Goal: Task Accomplishment & Management: Use online tool/utility

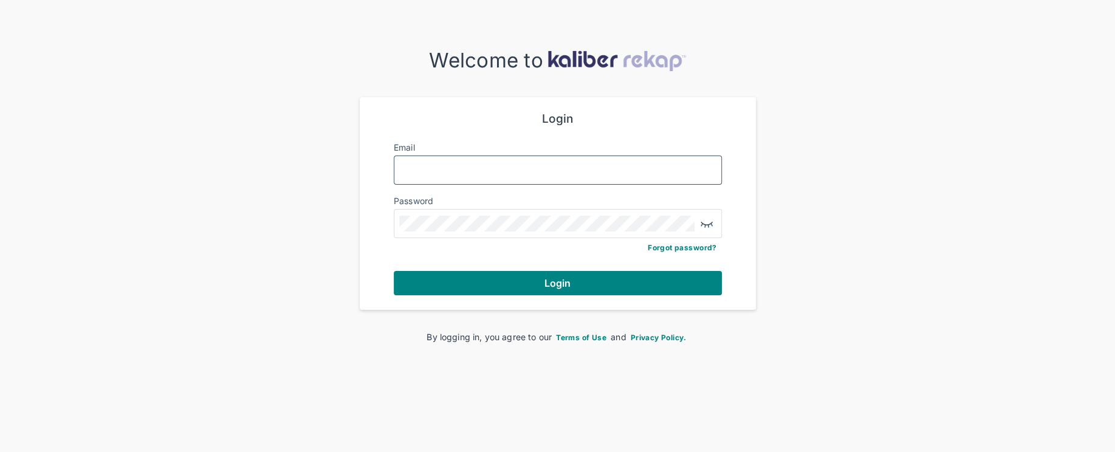
click at [467, 169] on input "Email" at bounding box center [557, 170] width 317 height 16
type input "*"
click at [518, 175] on input "*" at bounding box center [557, 170] width 317 height 16
type input "*"
type input "**********"
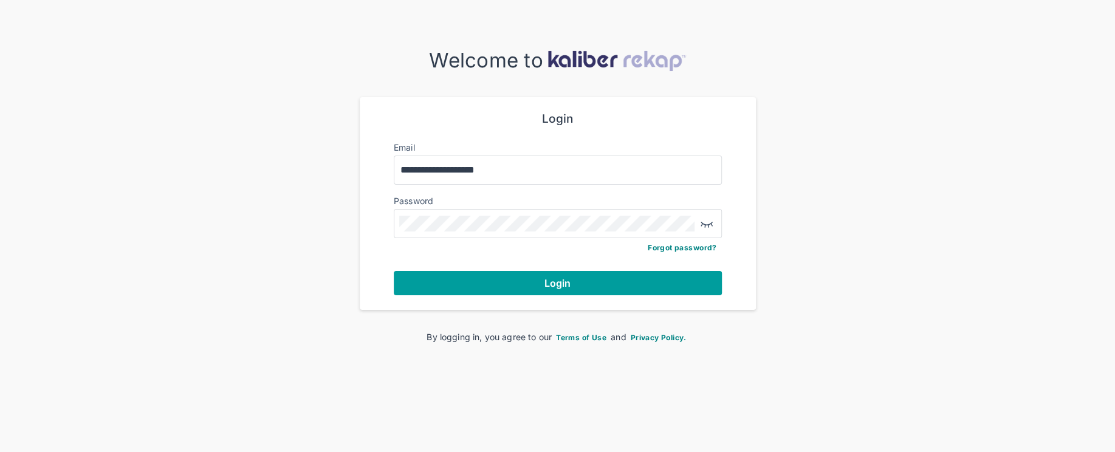
click at [532, 286] on button "Login" at bounding box center [558, 283] width 328 height 24
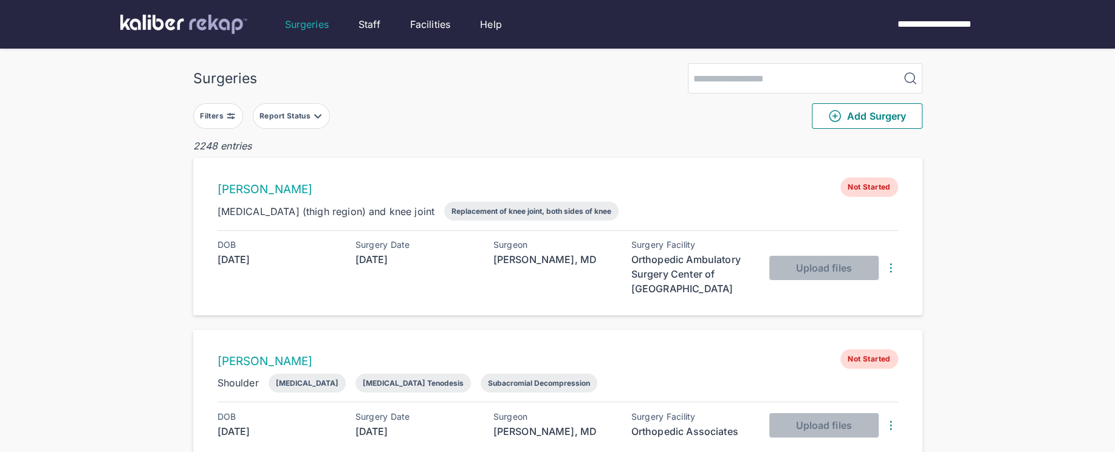
click at [224, 115] on div "Filters" at bounding box center [213, 116] width 26 height 10
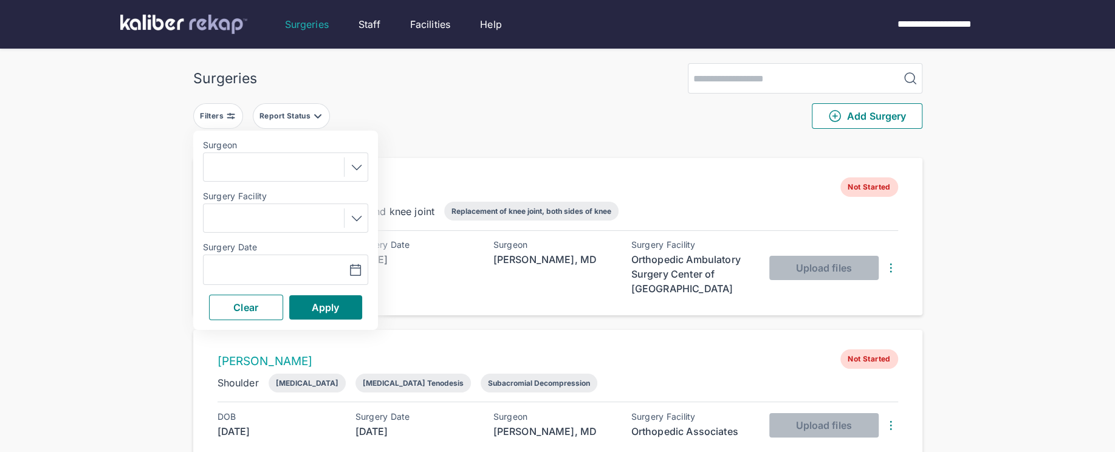
drag, startPoint x: 118, startPoint y: 169, endPoint x: 419, endPoint y: 208, distance: 303.2
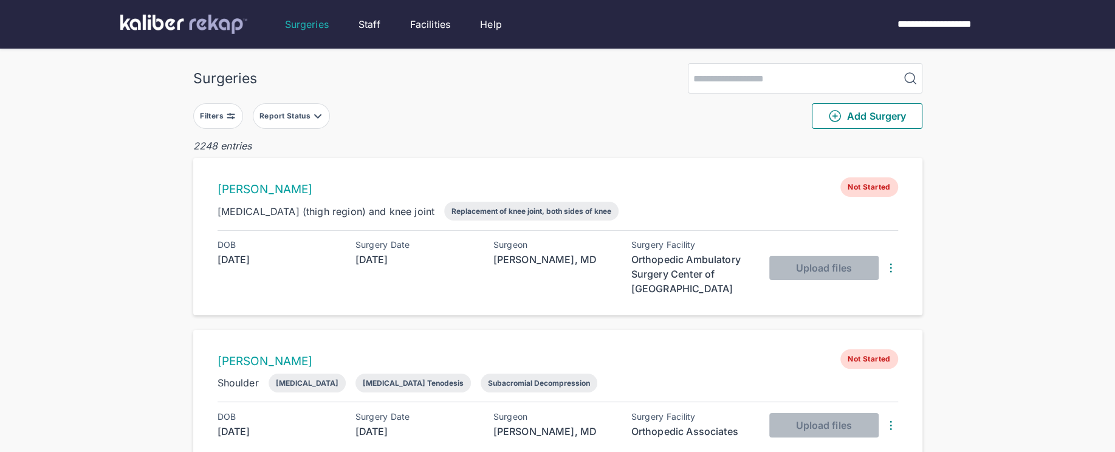
click at [241, 118] on button "Filters" at bounding box center [218, 116] width 50 height 26
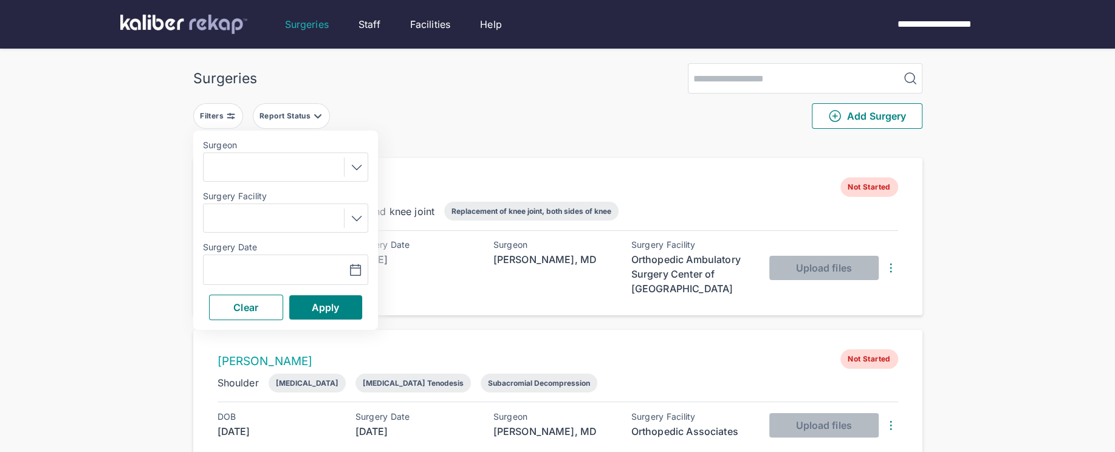
click at [347, 166] on div at bounding box center [354, 166] width 20 height 19
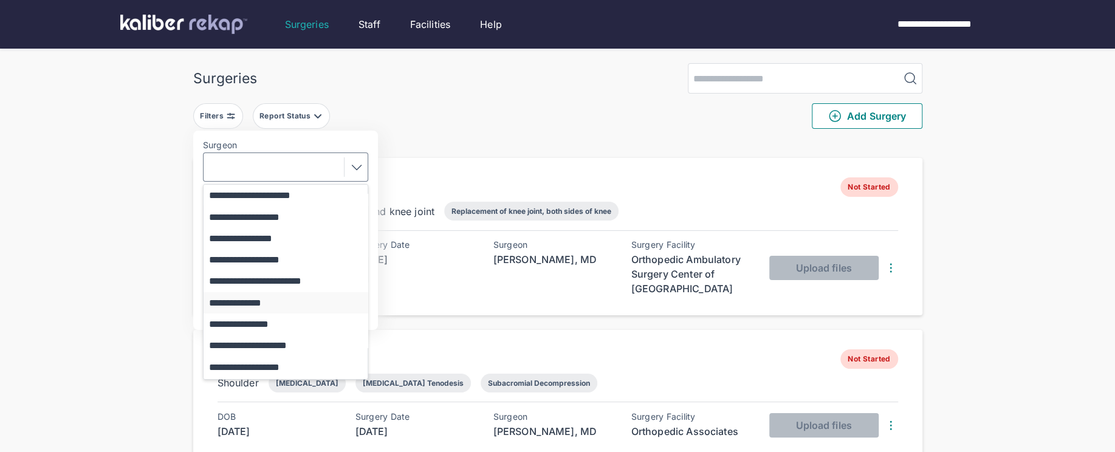
scroll to position [306, 0]
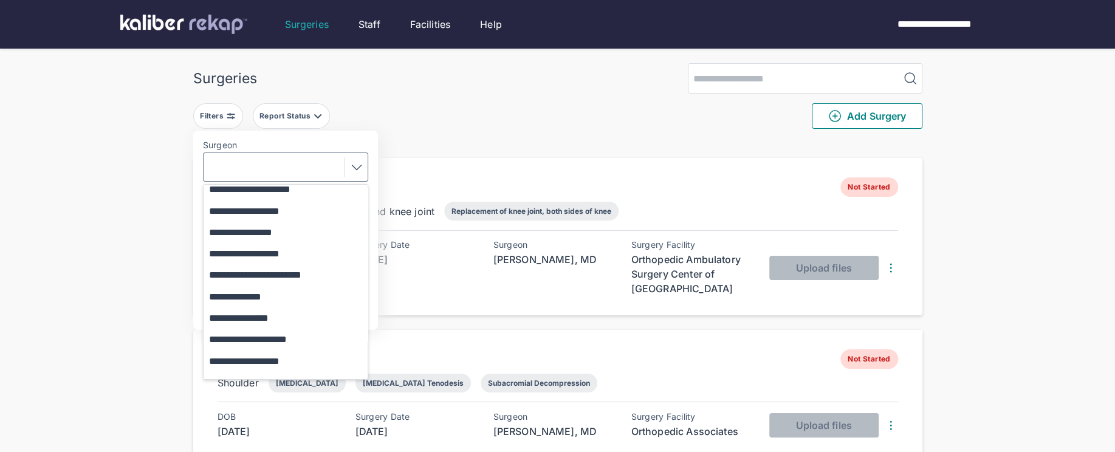
click at [279, 244] on button "**********" at bounding box center [292, 253] width 176 height 21
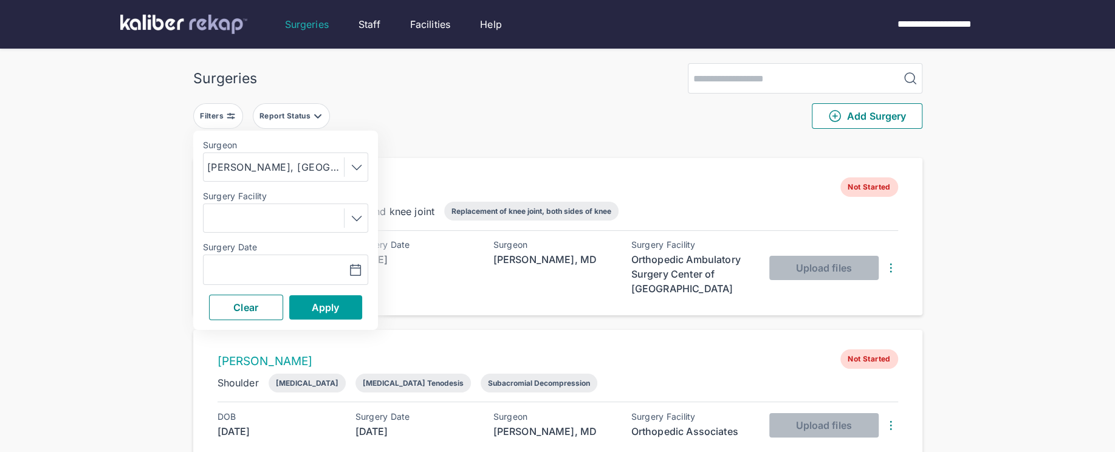
click at [324, 303] on span "Apply" at bounding box center [326, 307] width 28 height 12
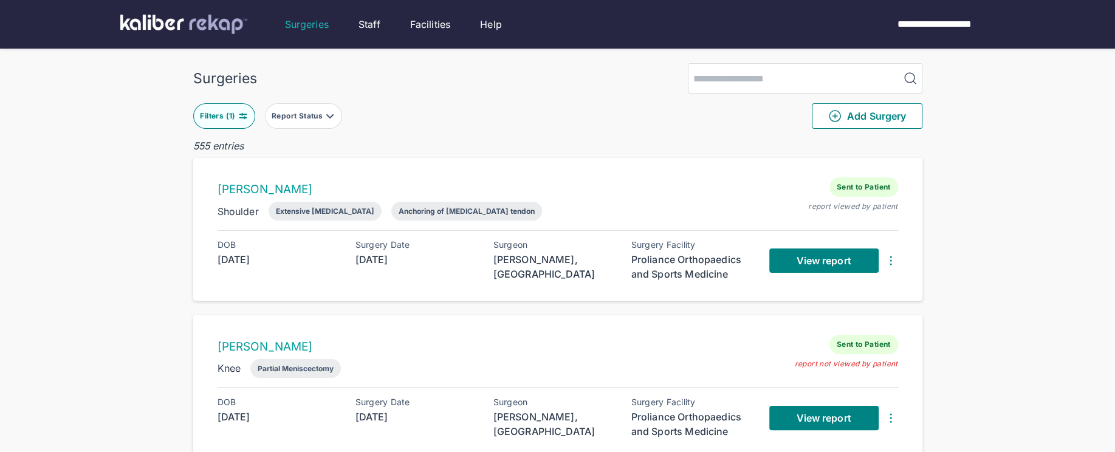
click at [323, 114] on div "Report Status" at bounding box center [298, 116] width 53 height 10
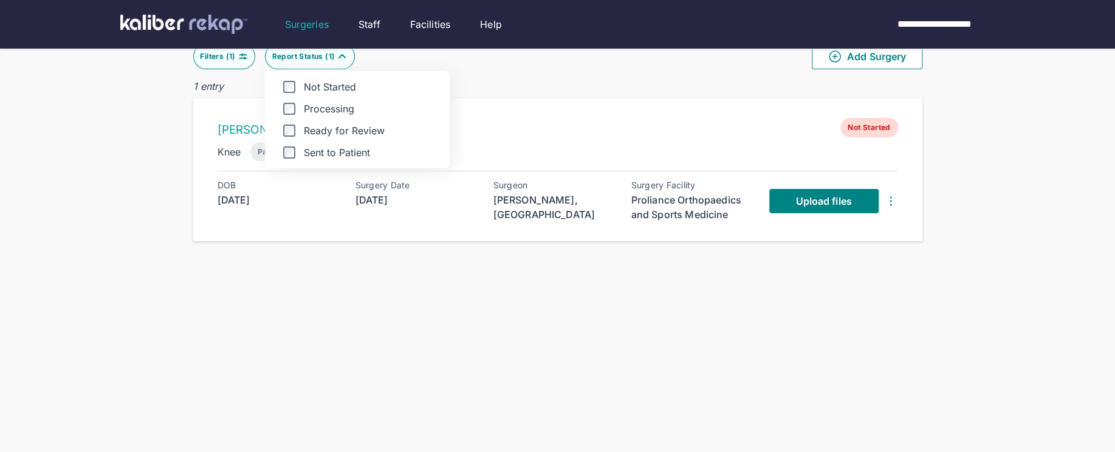
scroll to position [98, 0]
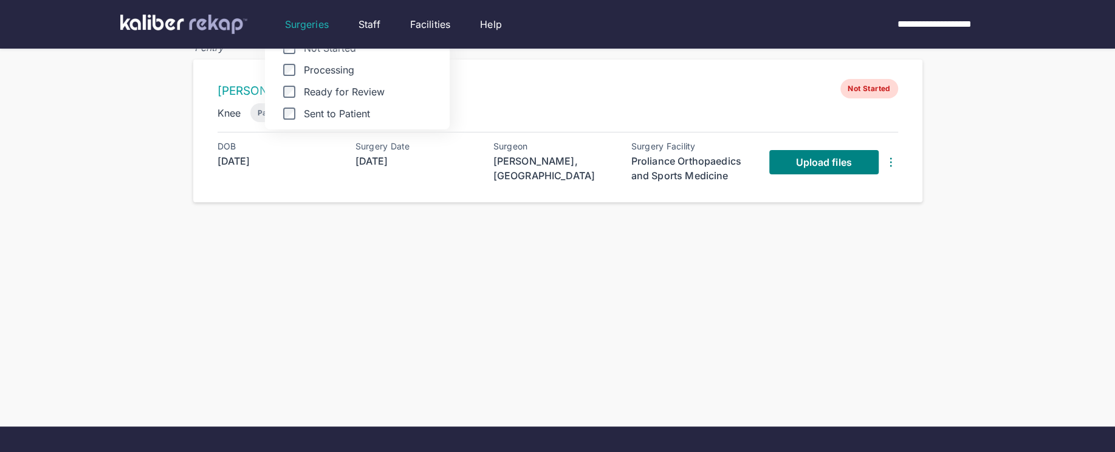
click at [137, 192] on div "Surgeries Filters ( 1 ) Report Status ( 1 ) Not Started Processing Ready for Re…" at bounding box center [557, 152] width 1115 height 501
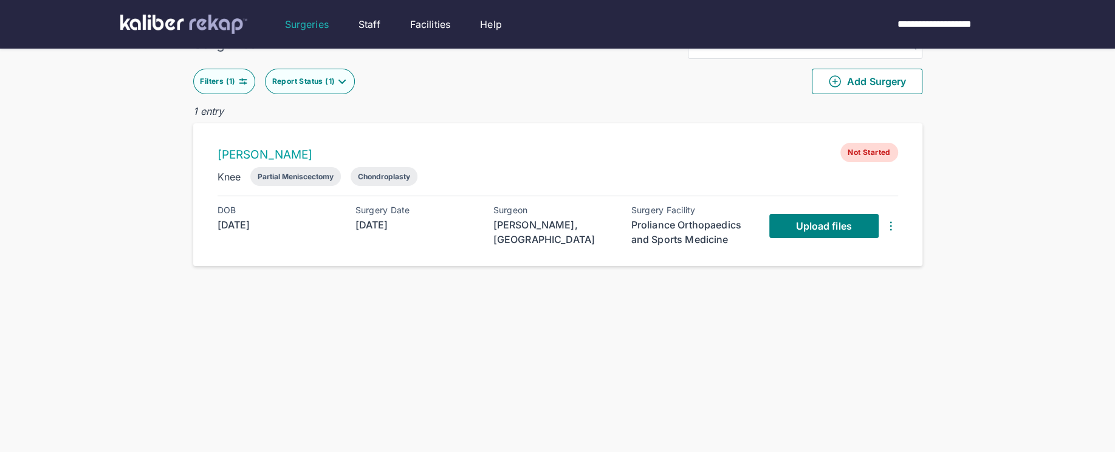
scroll to position [0, 0]
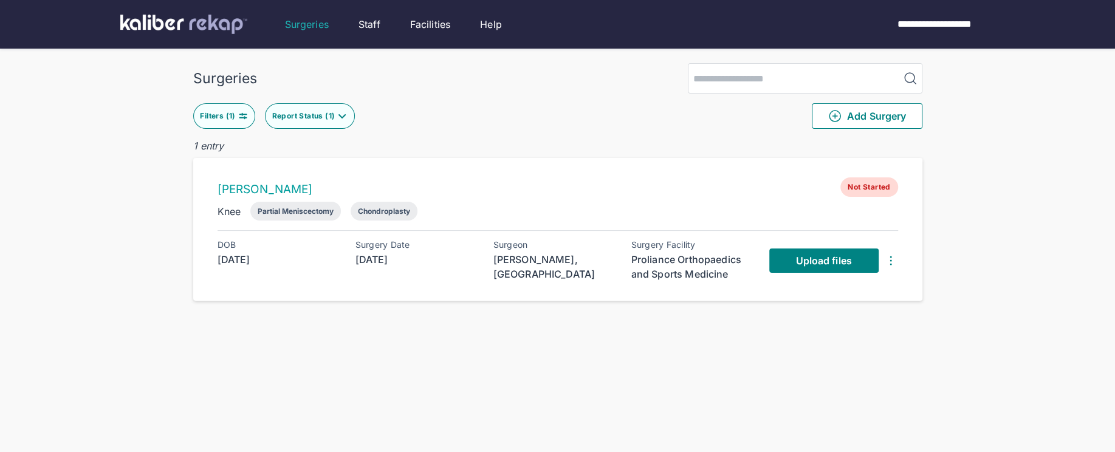
click at [243, 114] on img at bounding box center [243, 116] width 10 height 10
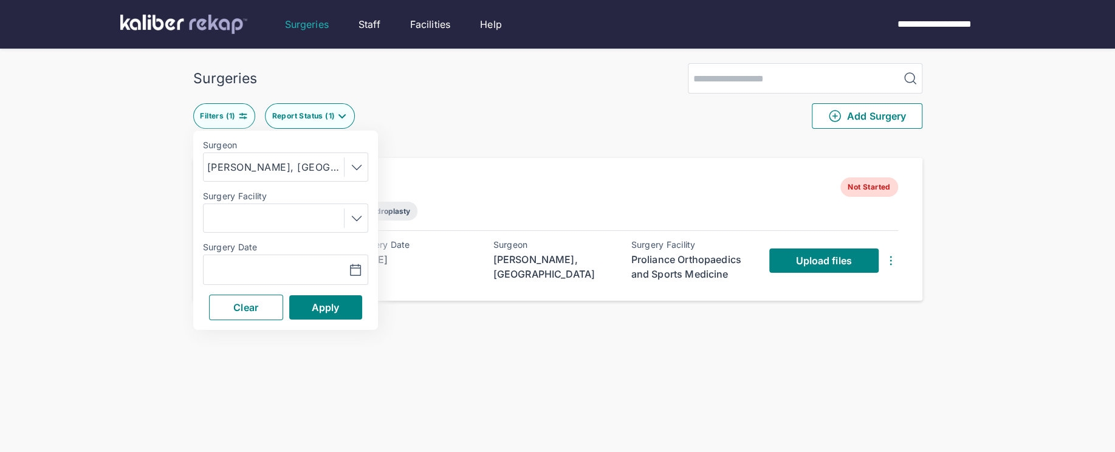
click at [348, 168] on div at bounding box center [354, 166] width 20 height 19
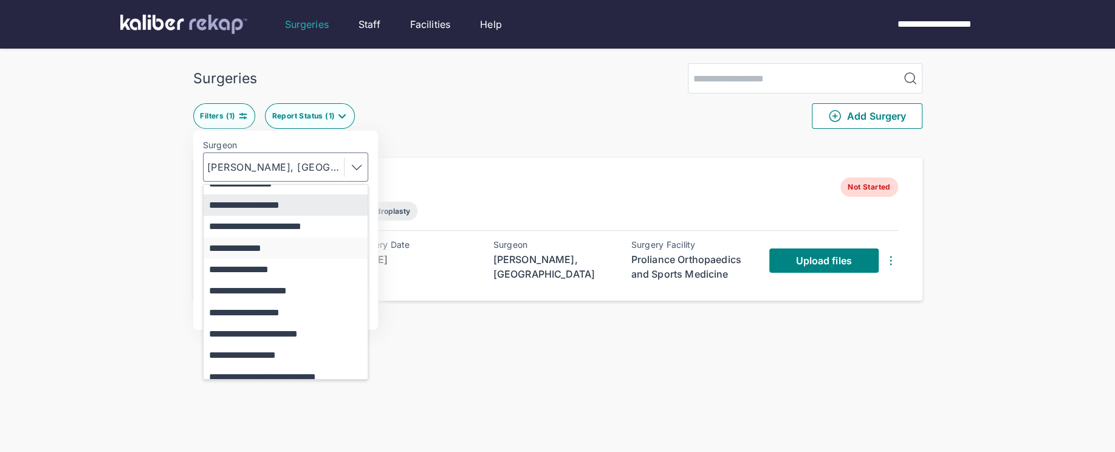
scroll to position [363, 0]
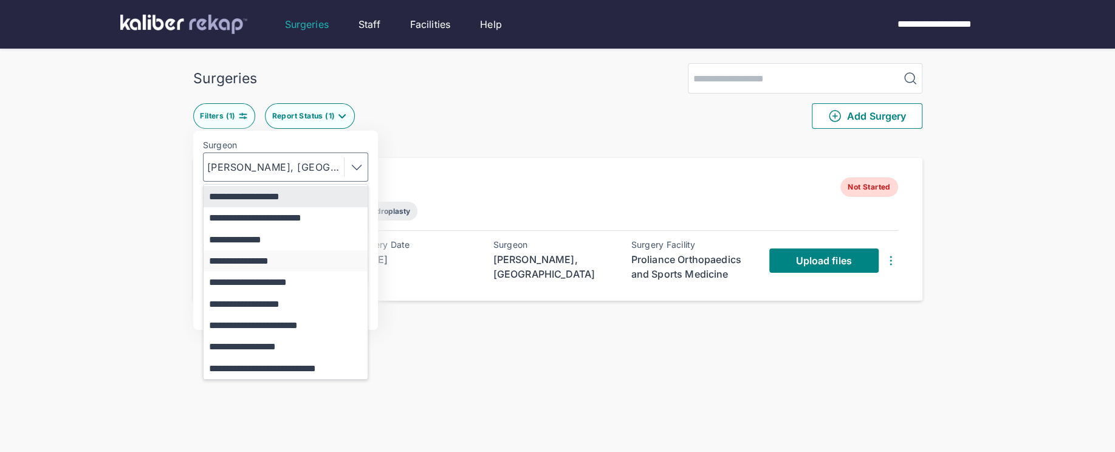
click at [278, 256] on button "**********" at bounding box center [292, 260] width 176 height 21
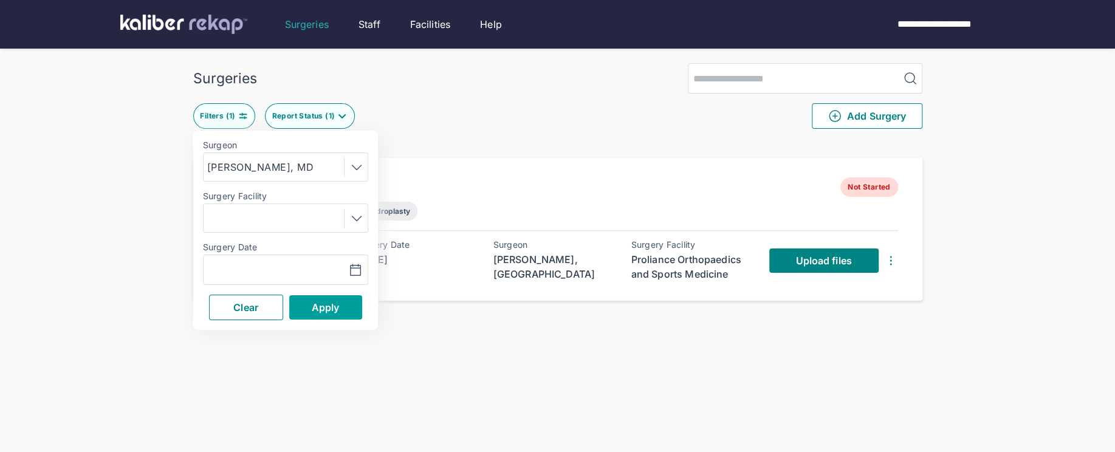
click at [317, 309] on span "Apply" at bounding box center [326, 307] width 28 height 12
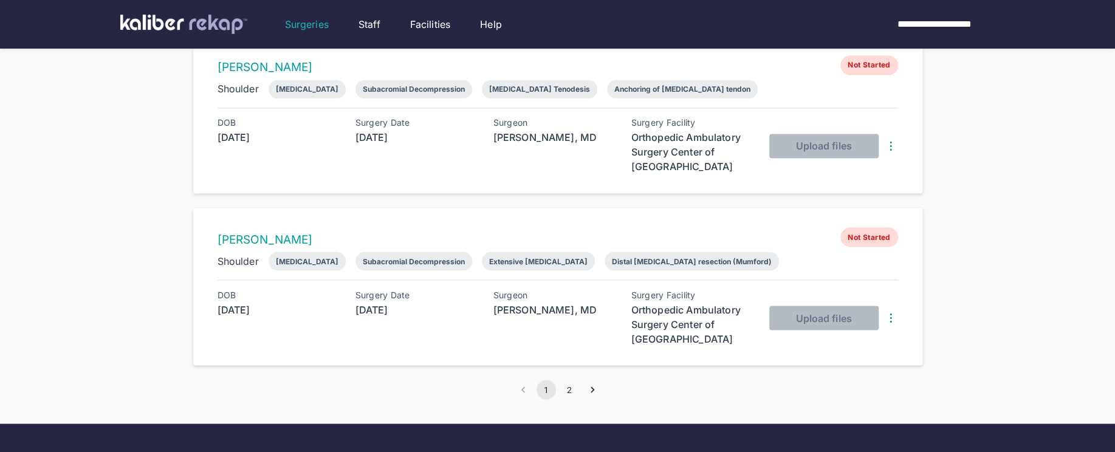
scroll to position [1503, 0]
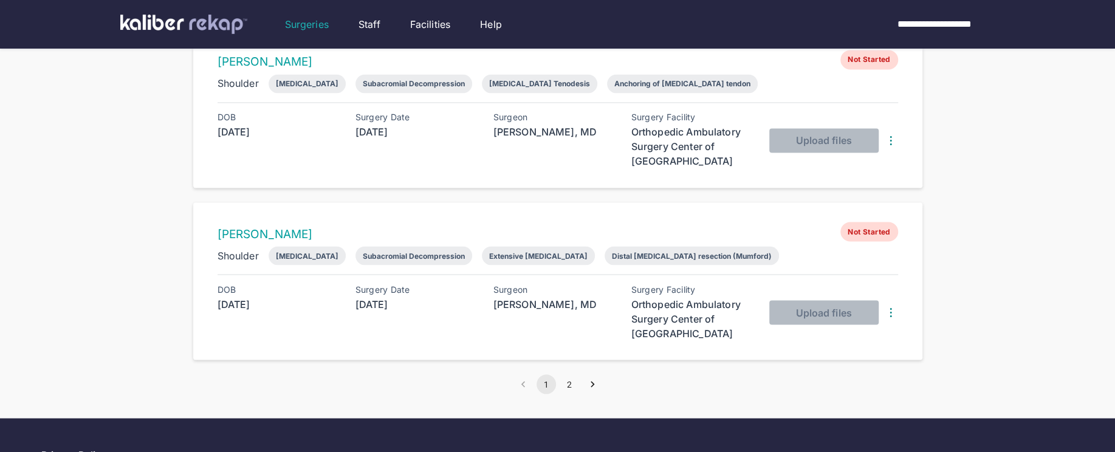
click at [571, 374] on button "2" at bounding box center [569, 383] width 19 height 19
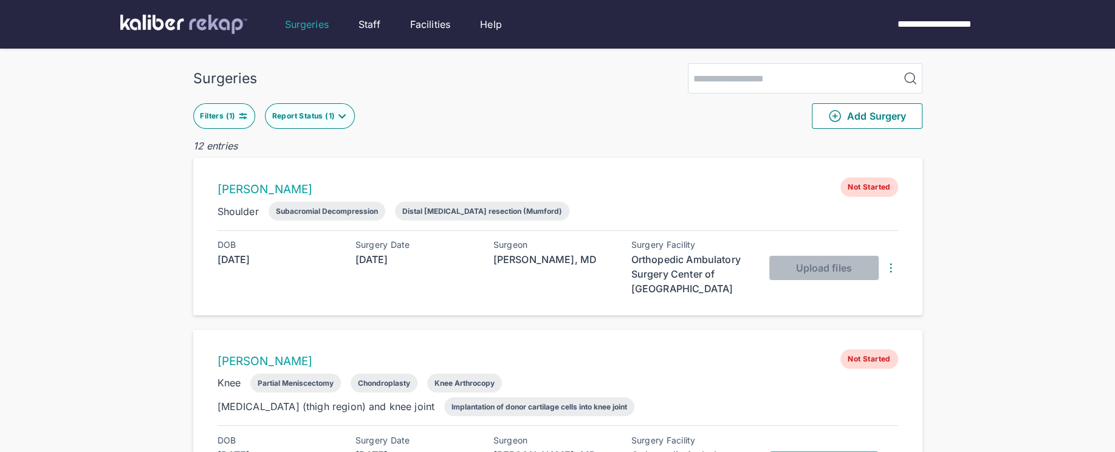
click at [239, 125] on button "Filters ( 1 )" at bounding box center [224, 116] width 62 height 26
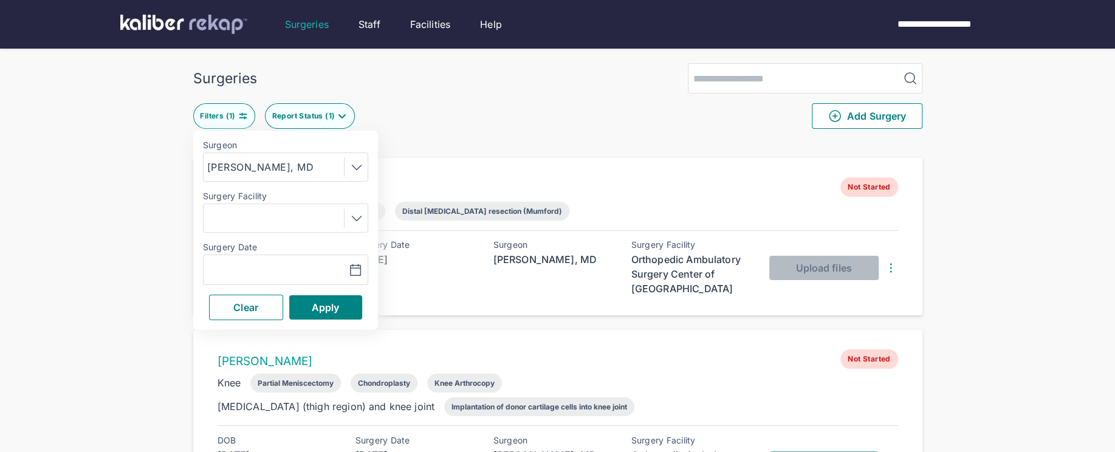
click at [359, 171] on icon at bounding box center [356, 167] width 15 height 15
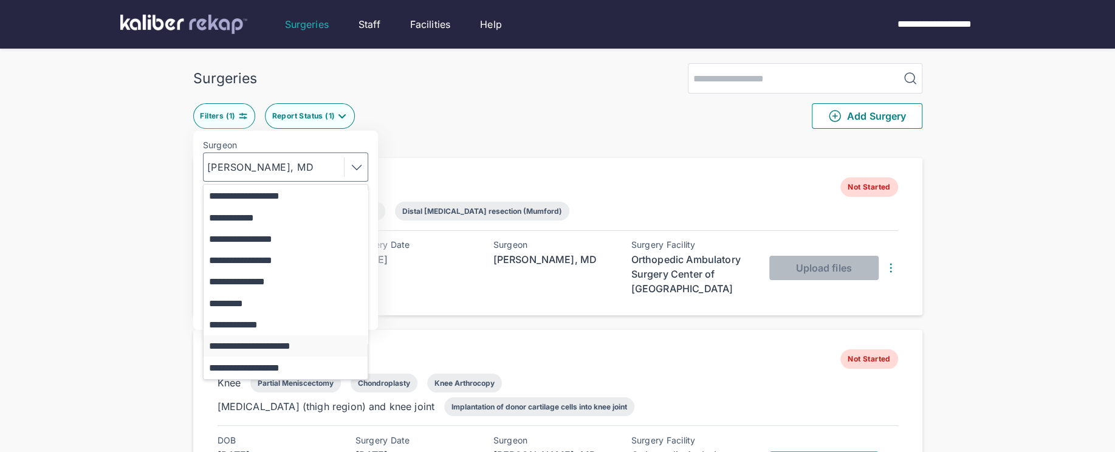
scroll to position [128, 0]
click at [276, 262] on button "**********" at bounding box center [292, 260] width 176 height 21
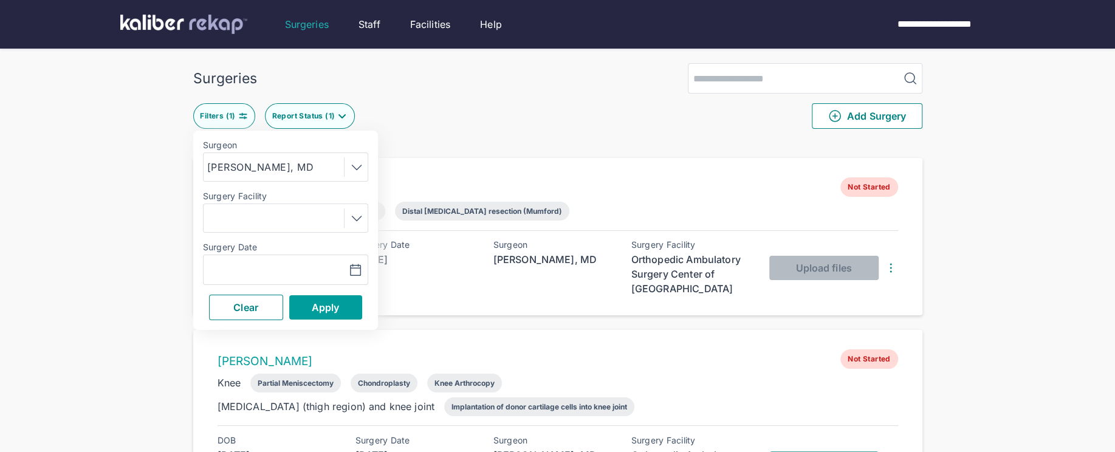
click at [320, 301] on span "Apply" at bounding box center [326, 307] width 28 height 12
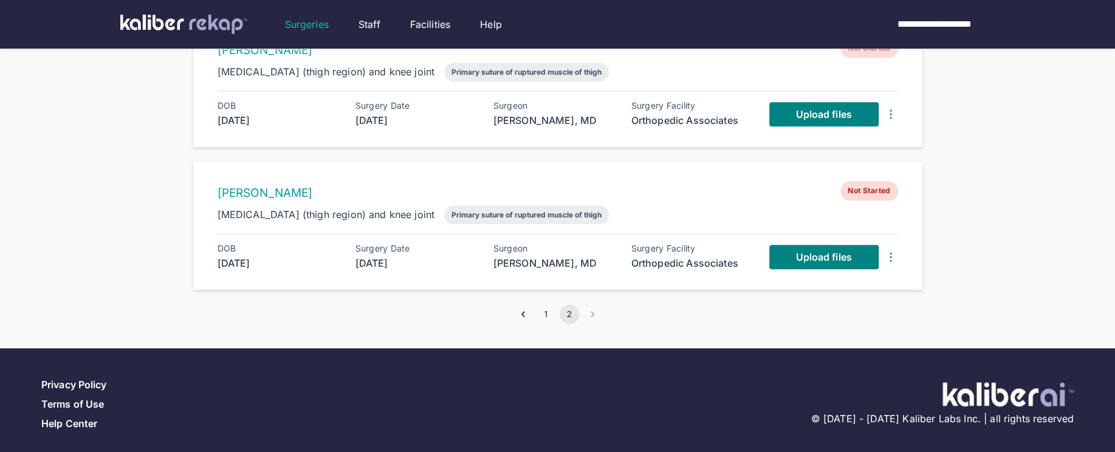
scroll to position [854, 0]
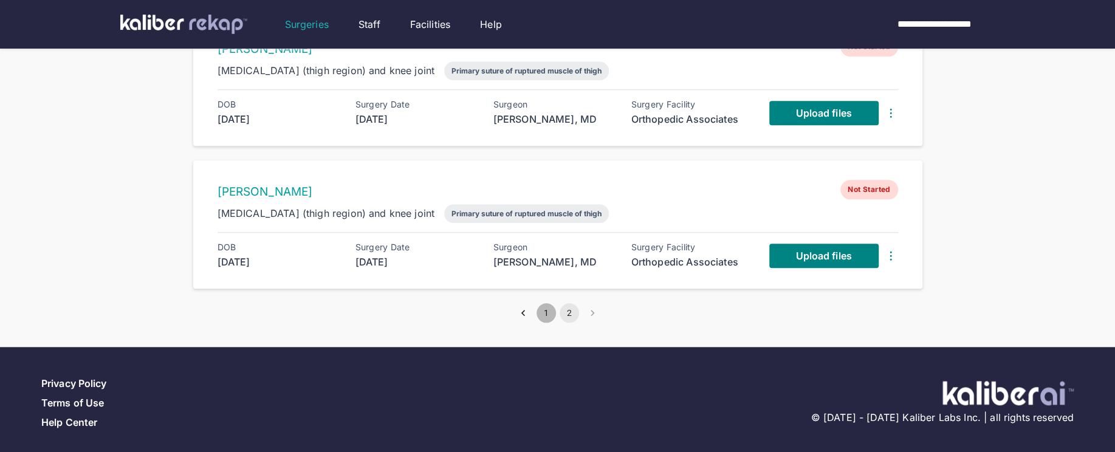
click at [544, 309] on button "1" at bounding box center [545, 312] width 19 height 19
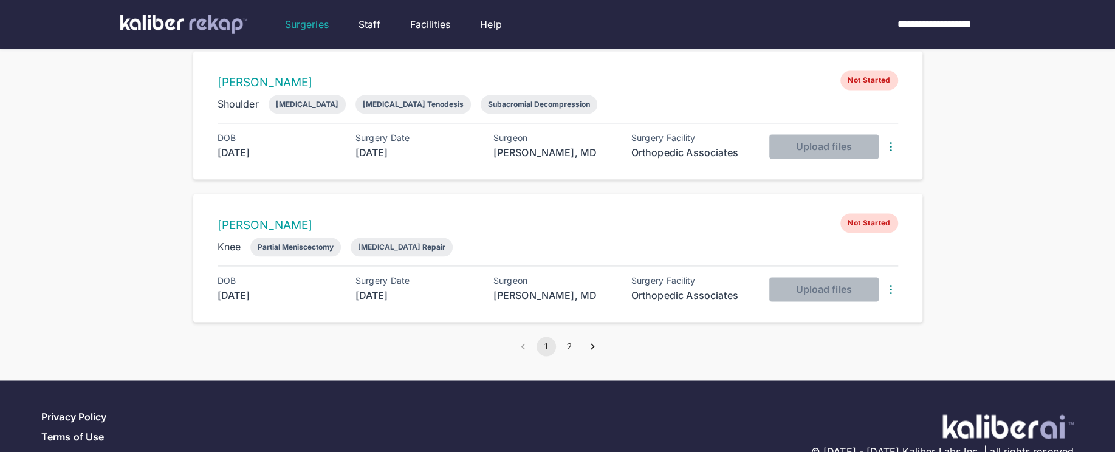
scroll to position [1279, 0]
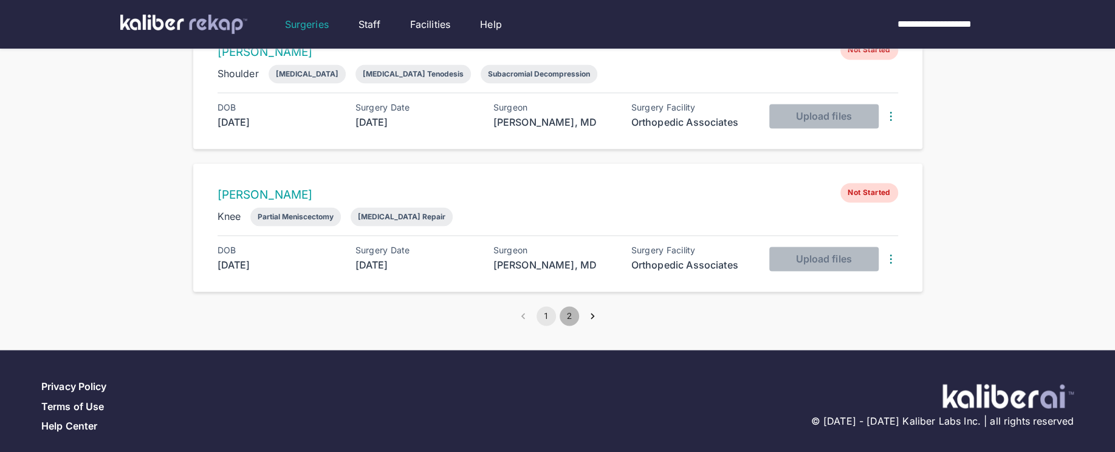
click at [575, 306] on button "2" at bounding box center [569, 315] width 19 height 19
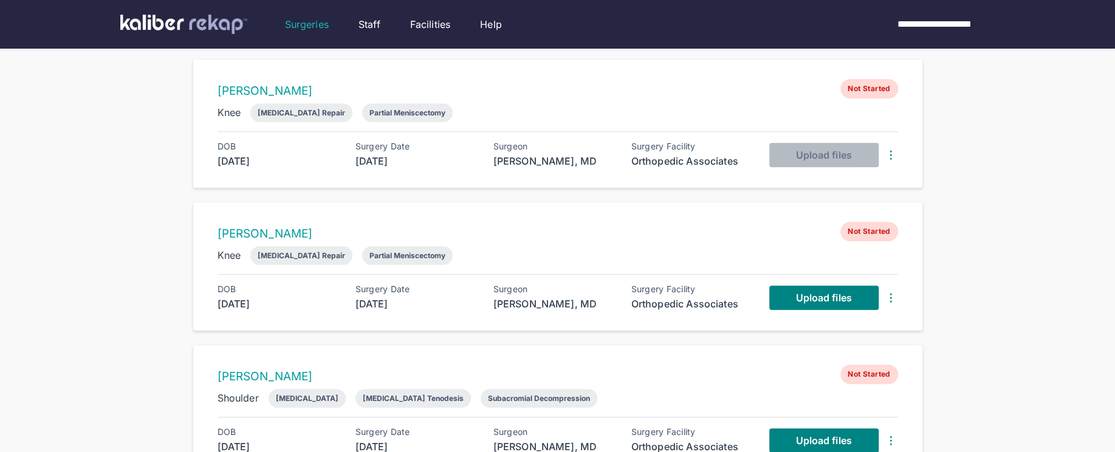
scroll to position [854, 0]
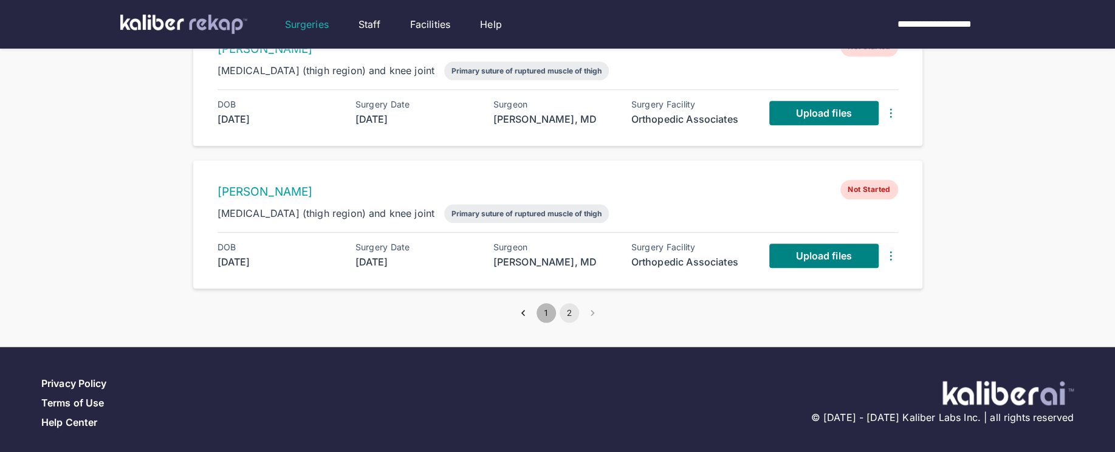
click at [549, 307] on button "1" at bounding box center [545, 312] width 19 height 19
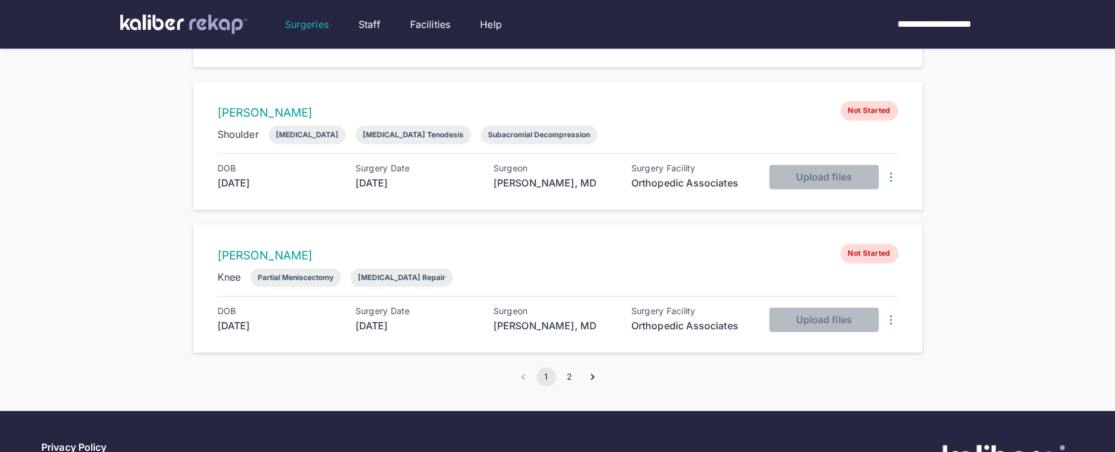
scroll to position [1279, 0]
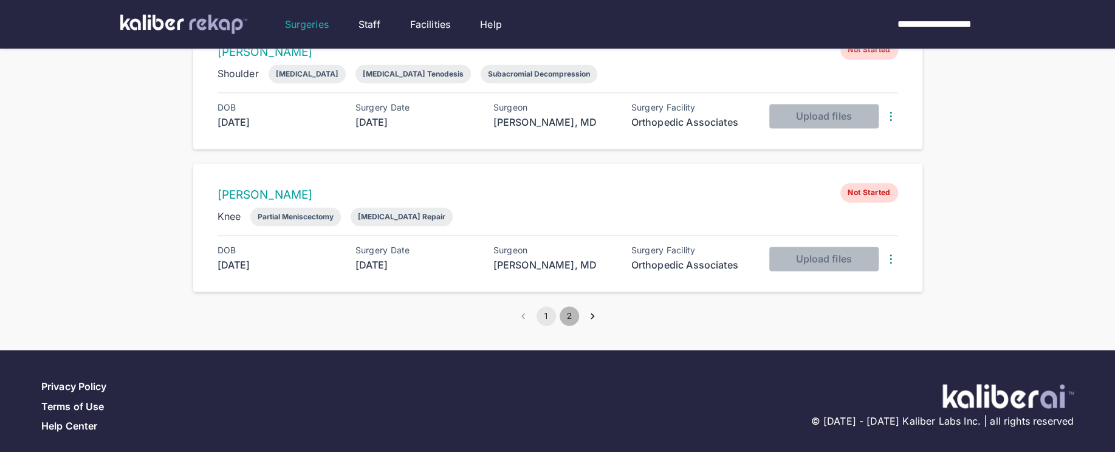
click at [570, 306] on button "2" at bounding box center [569, 315] width 19 height 19
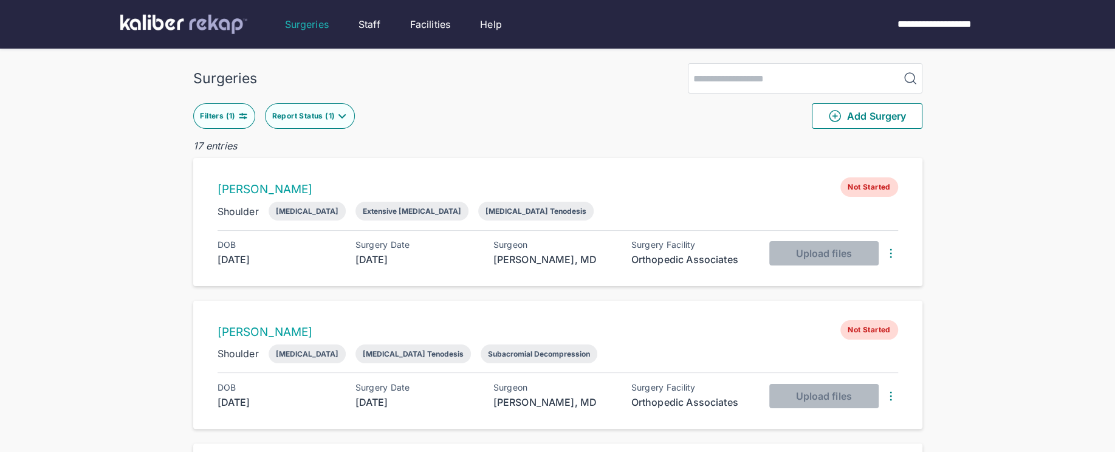
click at [221, 113] on div "Filters ( 1 )" at bounding box center [219, 116] width 38 height 10
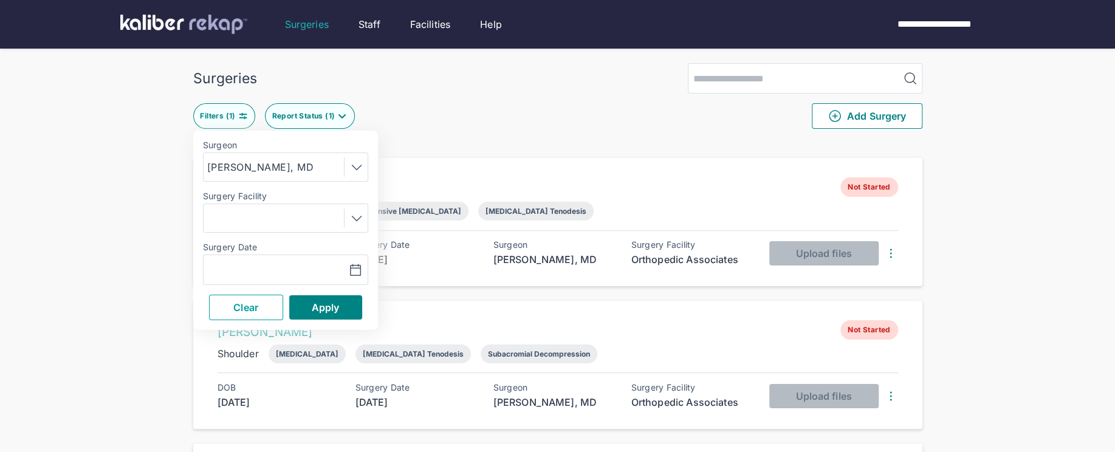
click at [261, 312] on button "Clear" at bounding box center [246, 308] width 74 height 26
